Goal: Task Accomplishment & Management: Manage account settings

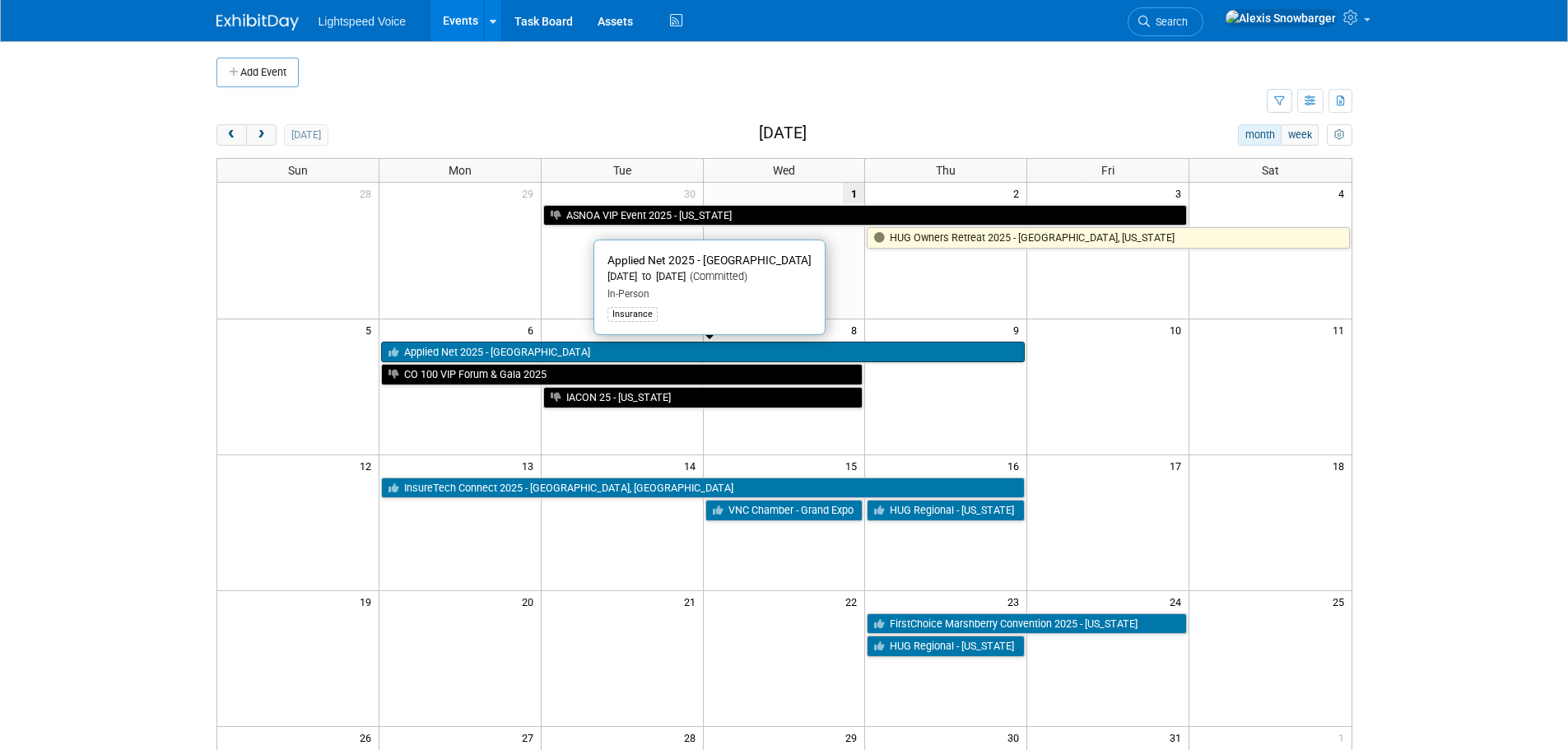
click at [474, 348] on link "Applied Net 2025 - [GEOGRAPHIC_DATA]" at bounding box center [703, 352] width 644 height 22
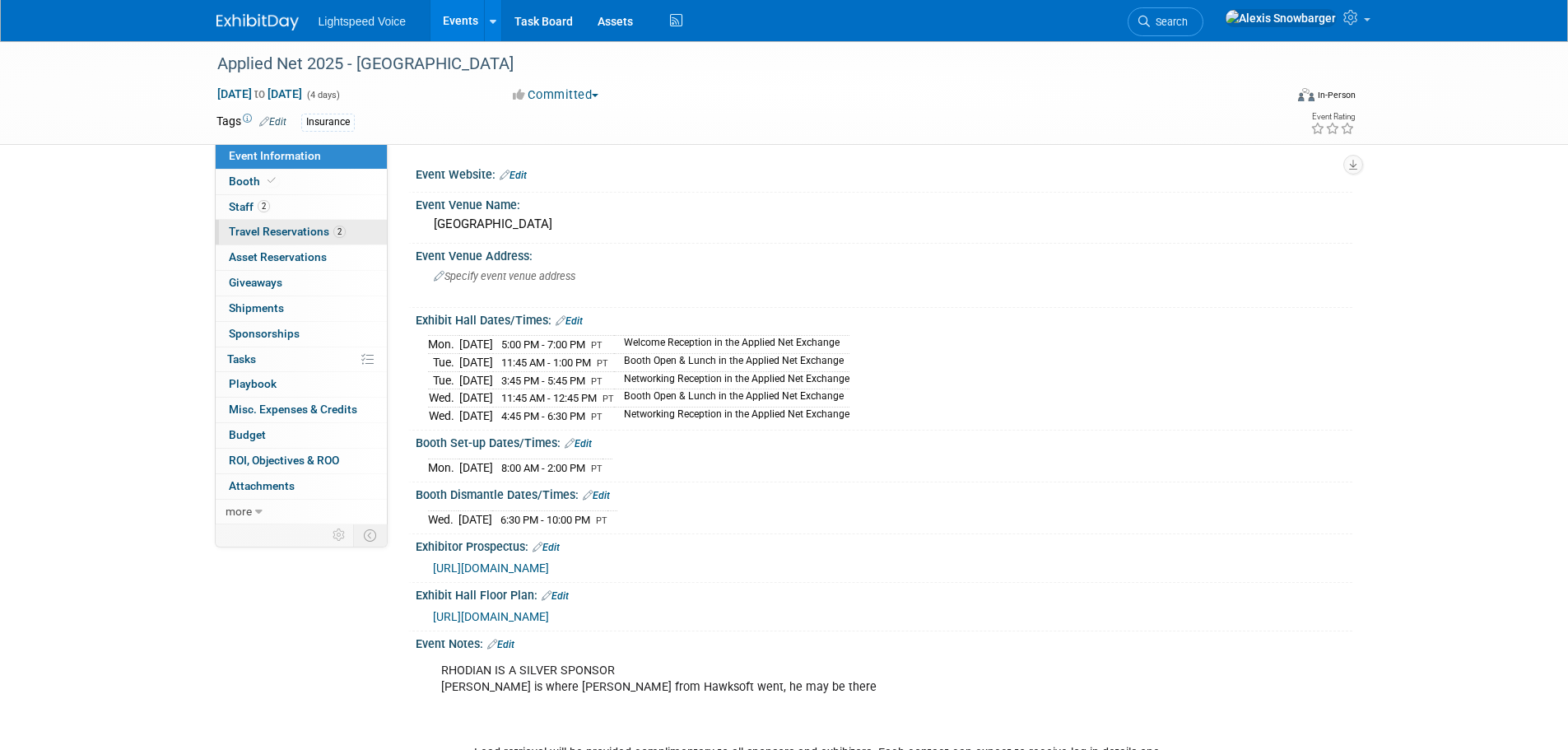
click at [279, 234] on span "Travel Reservations 2" at bounding box center [287, 231] width 117 height 13
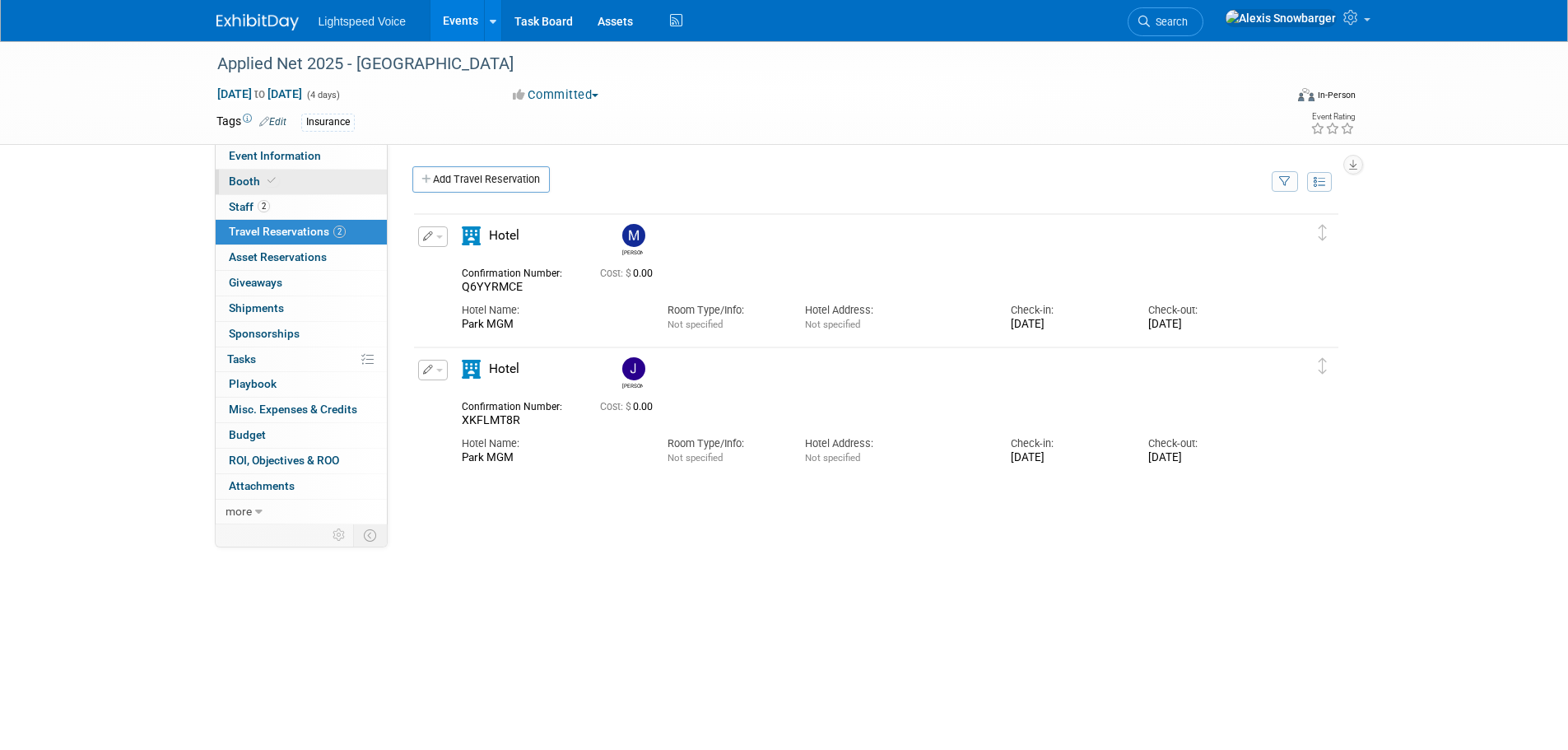
click at [286, 180] on link "Booth" at bounding box center [301, 181] width 171 height 24
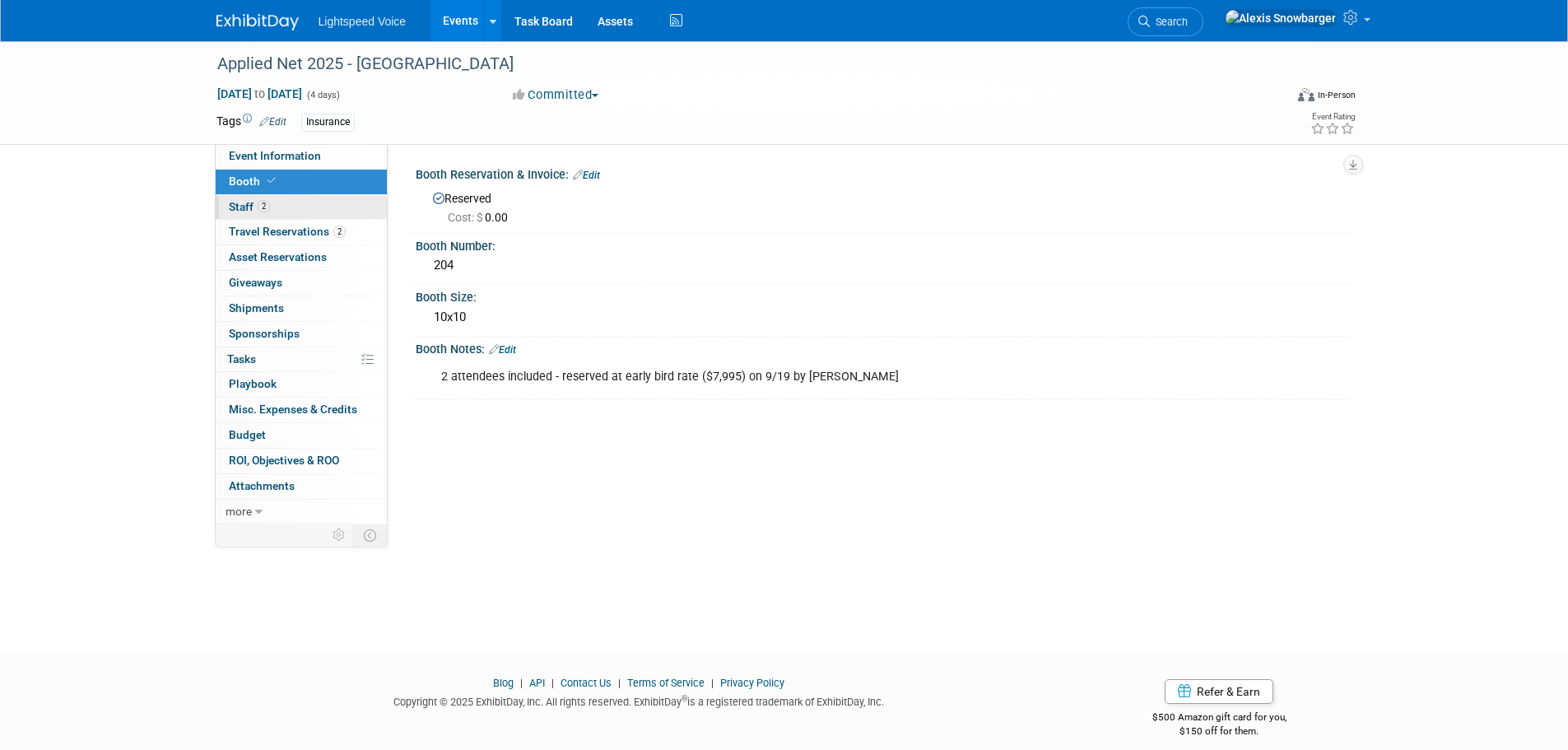
click at [305, 212] on link "2 Staff 2" at bounding box center [301, 207] width 171 height 24
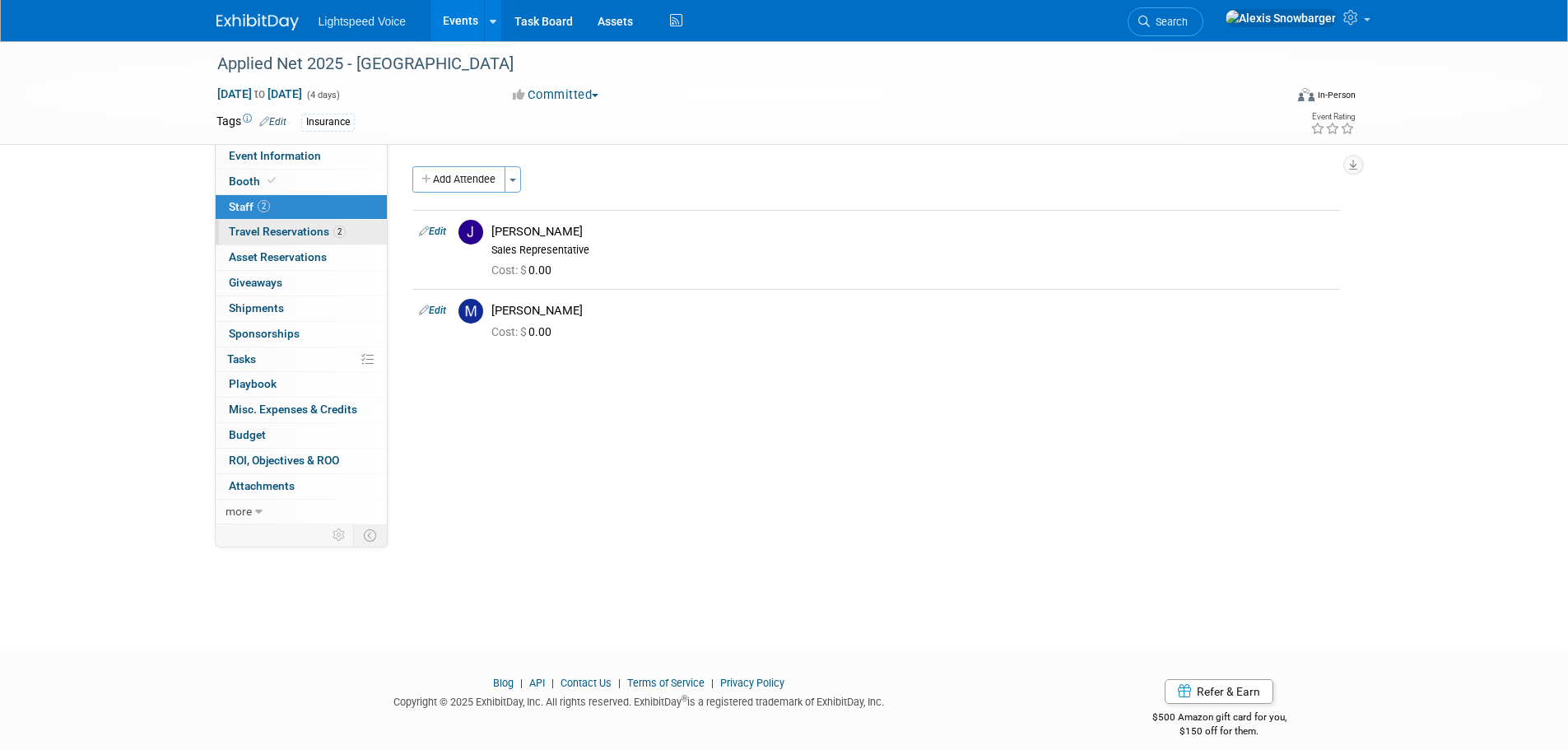
click at [293, 232] on span "Travel Reservations 2" at bounding box center [287, 231] width 117 height 13
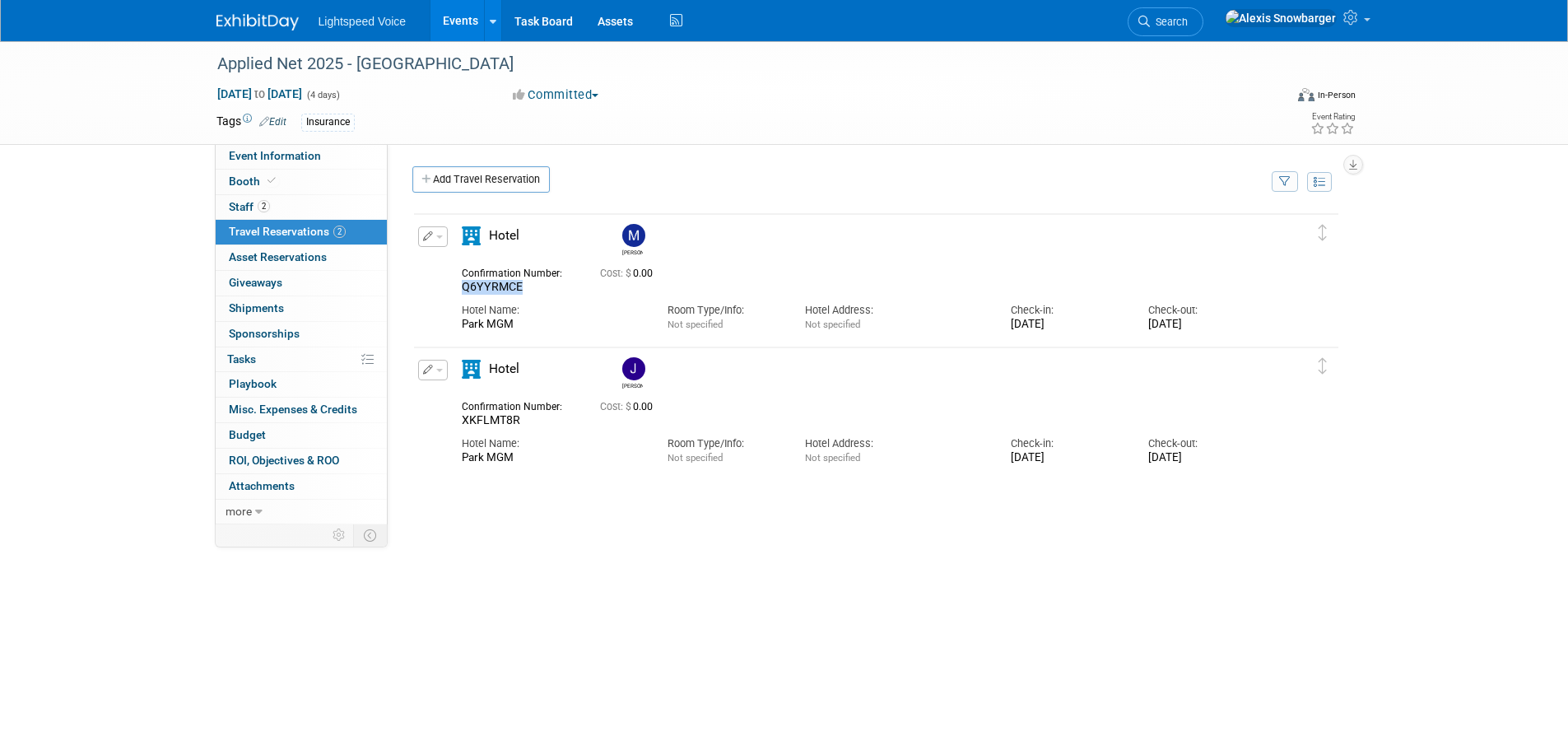
drag, startPoint x: 527, startPoint y: 289, endPoint x: 448, endPoint y: 289, distance: 79.0
click at [448, 289] on div "Edit Reservation Marc Q6YYRMCE" at bounding box center [863, 282] width 900 height 111
drag, startPoint x: 524, startPoint y: 424, endPoint x: 447, endPoint y: 424, distance: 77.0
click at [447, 424] on div "Edit Reservation [PERSON_NAME] XKFLMT8R" at bounding box center [863, 416] width 900 height 111
drag, startPoint x: 286, startPoint y: 159, endPoint x: 286, endPoint y: 181, distance: 22.0
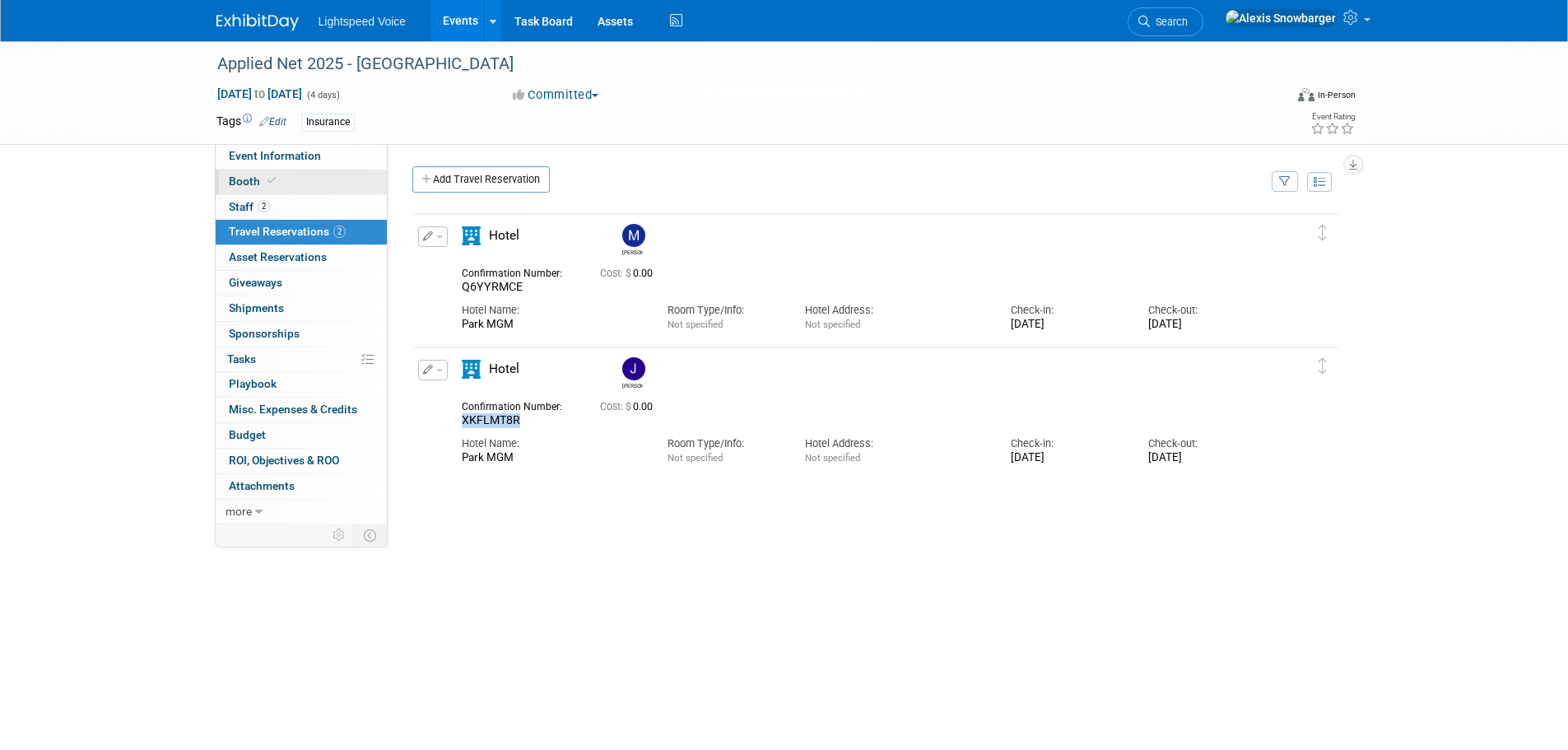
click at [286, 159] on span "Event Information" at bounding box center [275, 155] width 92 height 13
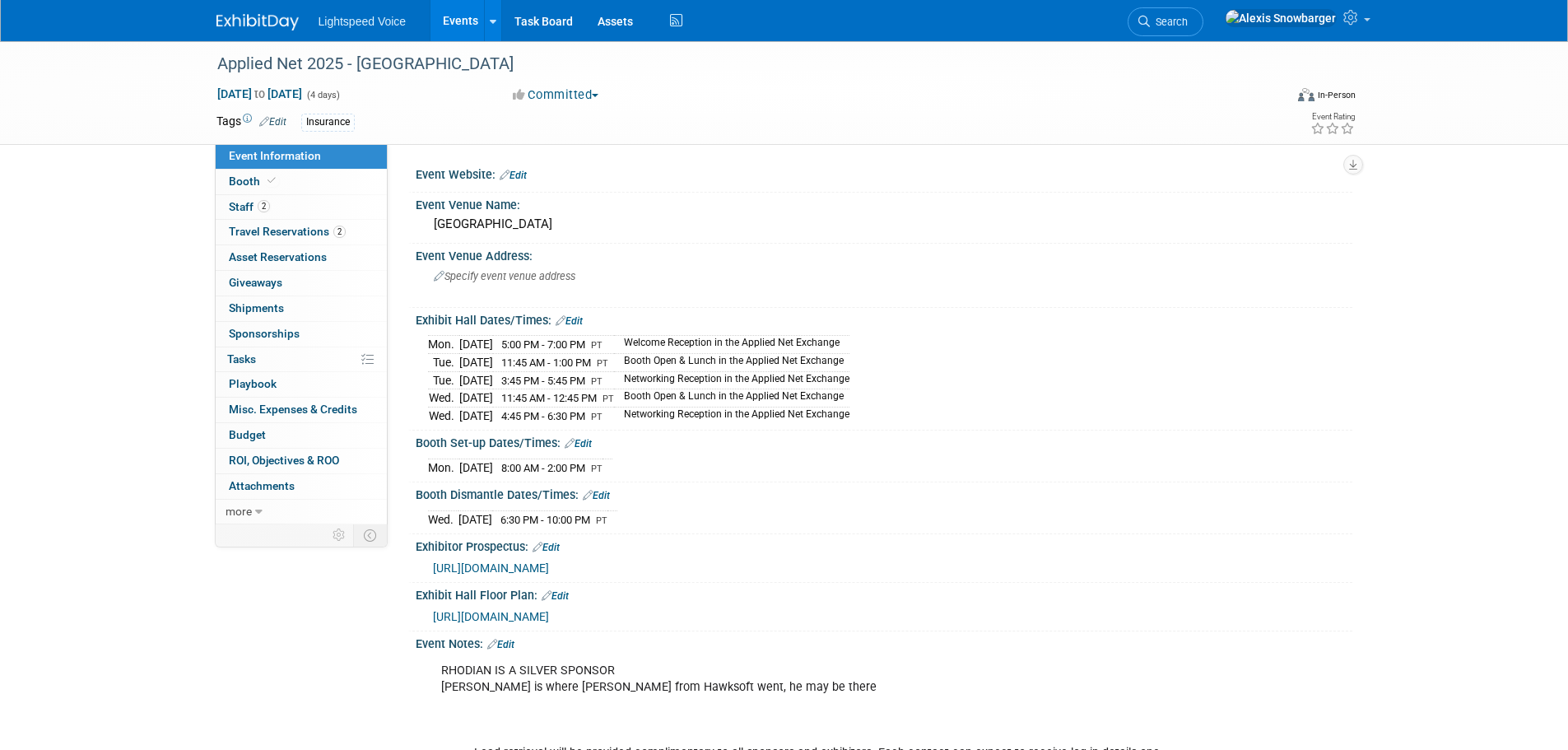
drag, startPoint x: 728, startPoint y: 345, endPoint x: 830, endPoint y: 405, distance: 118.3
click at [830, 405] on tbody "[DATE] 5:00 PM - 7:00 PM PT Welcome Reception in the Applied Net Exchange [DATE…" at bounding box center [639, 380] width 422 height 89
click at [732, 379] on td "Networking Reception in the Applied Net Exchange" at bounding box center [732, 380] width 235 height 18
click at [582, 99] on button "Committed" at bounding box center [555, 95] width 98 height 17
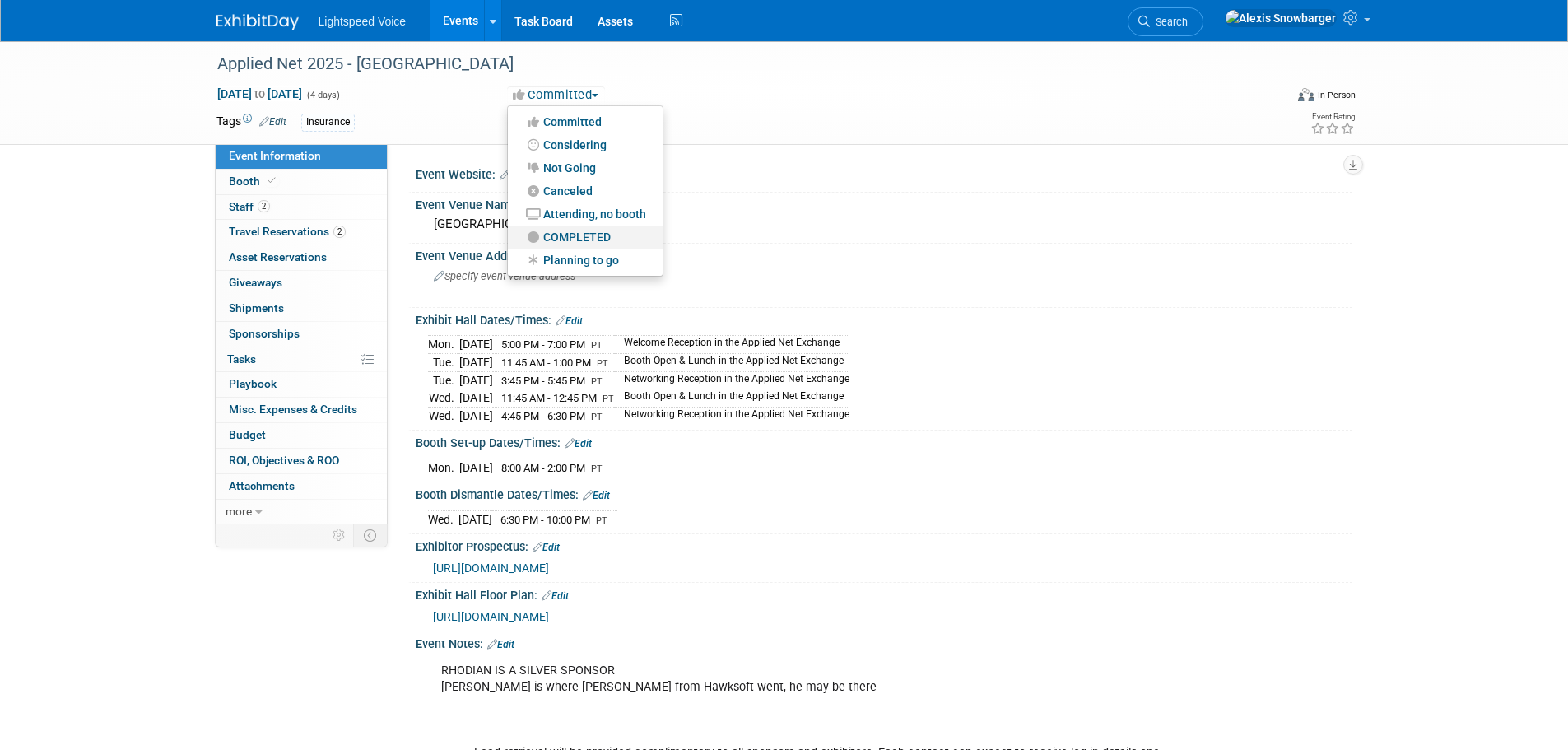
click at [574, 240] on link "COMPLETED" at bounding box center [585, 237] width 154 height 23
